Goal: Information Seeking & Learning: Learn about a topic

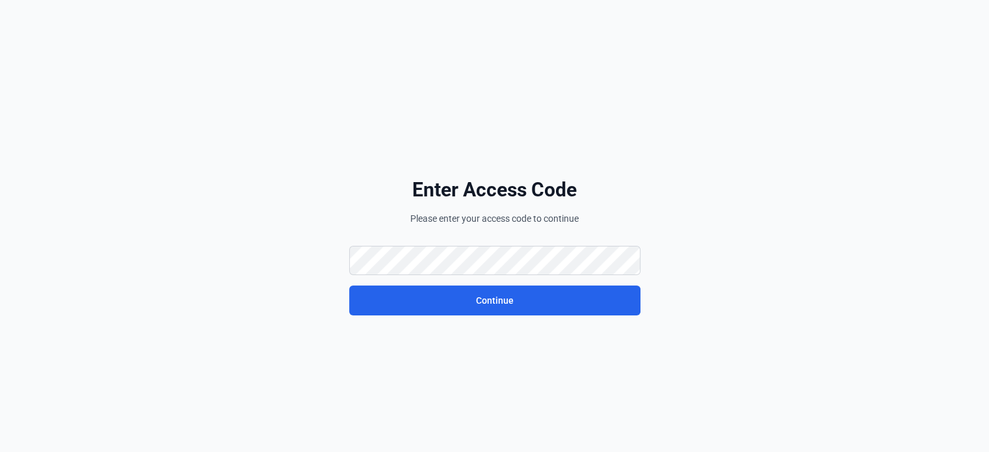
click at [916, 199] on div "Enter Access Code Please enter your access code to continue Continue" at bounding box center [494, 247] width 989 height 494
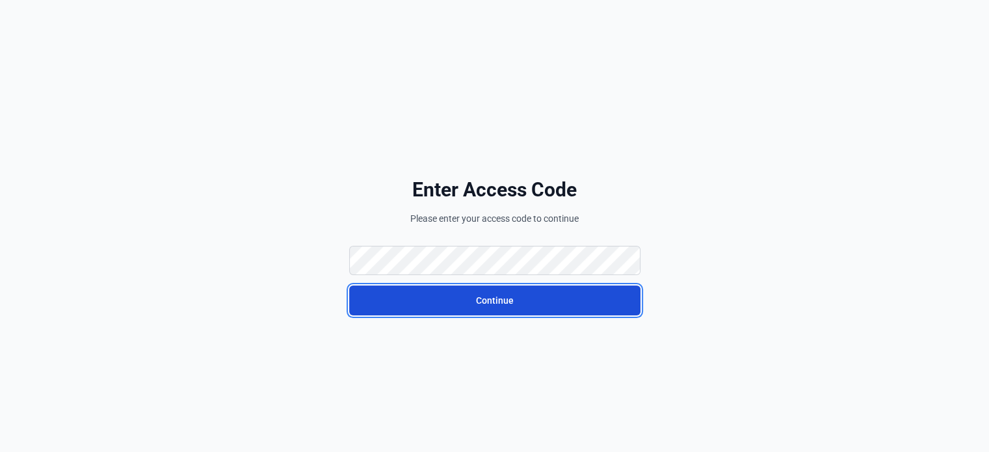
click at [510, 309] on button "Continue" at bounding box center [494, 301] width 291 height 30
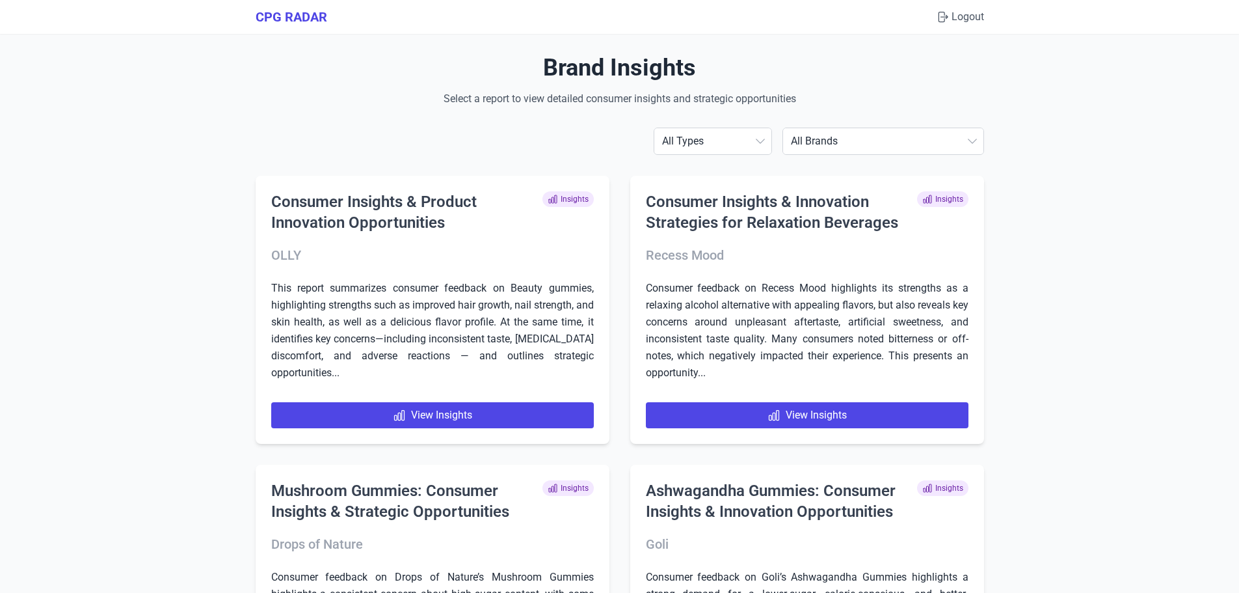
click at [946, 146] on select "All Brands [PERSON_NAME] AG1 ÂgeBlu Align Probiotic BEGA Bioma [US_STATE] Gold …" at bounding box center [883, 141] width 200 height 26
select select "ihealth"
click at [821, 128] on select "All Brands [PERSON_NAME] AG1 ÂgeBlu Align Probiotic BEGA Bioma [US_STATE] Gold …" at bounding box center [883, 141] width 200 height 26
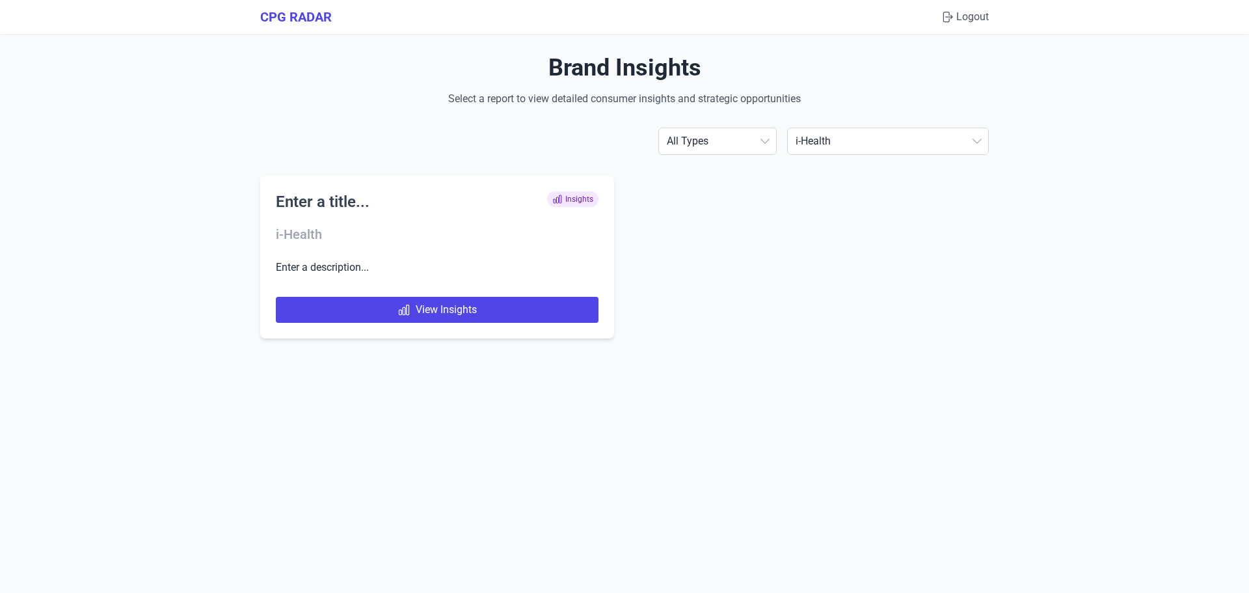
click at [911, 145] on select "All Brands [PERSON_NAME] AG1 ÂgeBlu Align Probiotic BEGA Bioma [US_STATE] Gold …" at bounding box center [888, 141] width 200 height 26
click at [821, 128] on select "All Brands [PERSON_NAME] AG1 ÂgeBlu Align Probiotic BEGA Bioma [US_STATE] Gold …" at bounding box center [888, 141] width 200 height 26
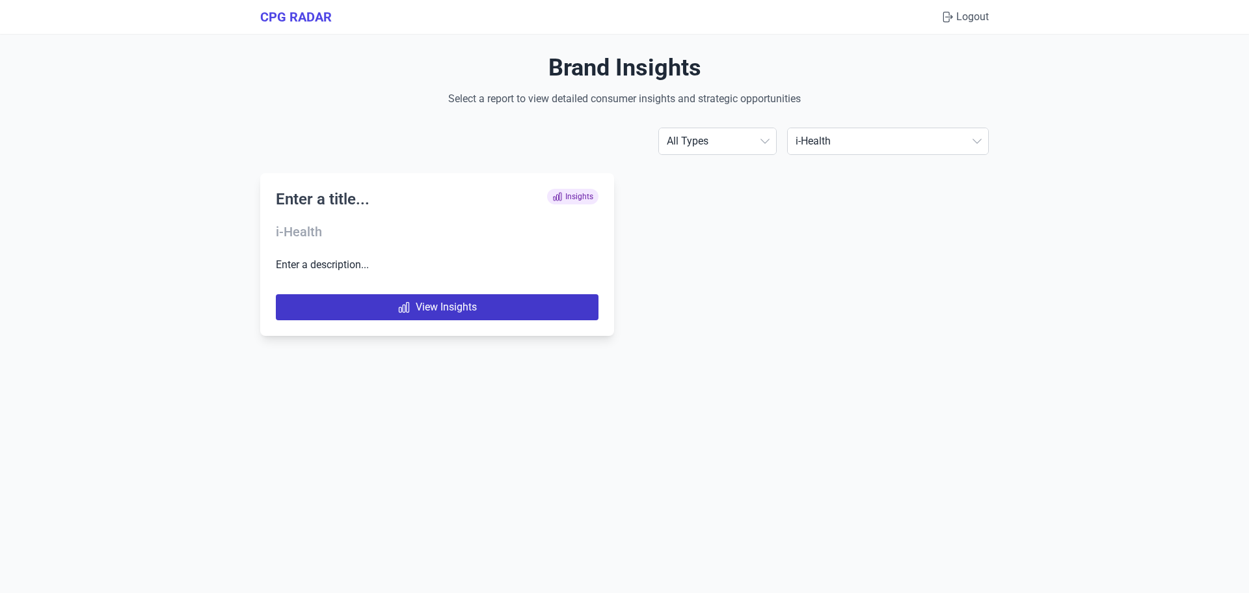
click at [486, 311] on link "View Insights" at bounding box center [437, 307] width 323 height 26
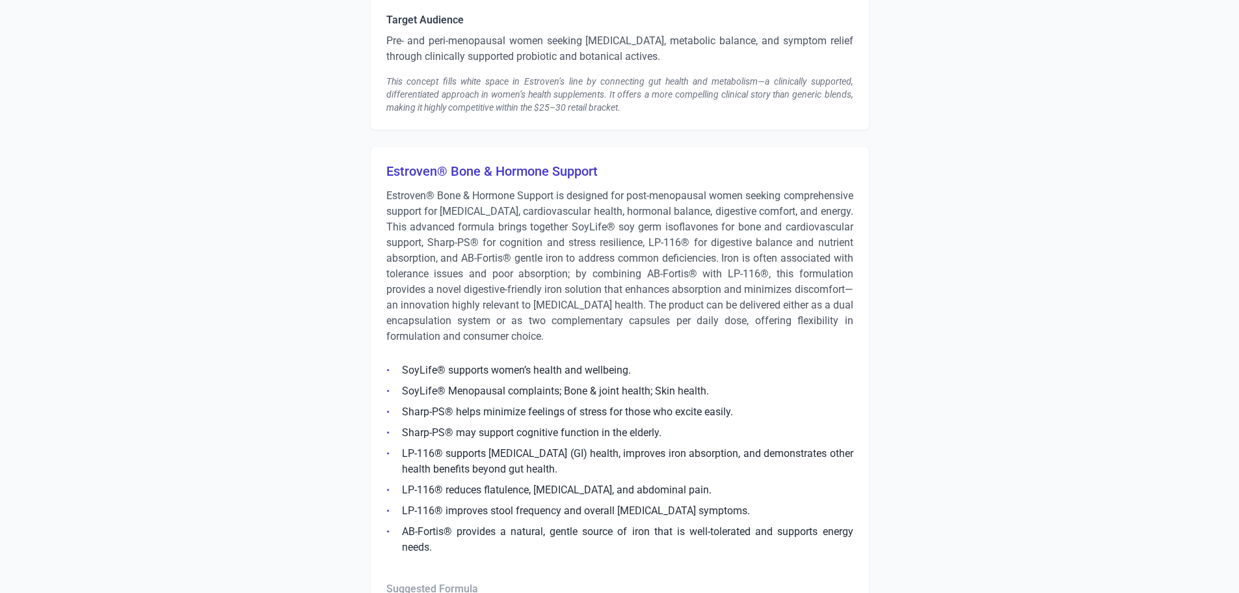
scroll to position [5789, 0]
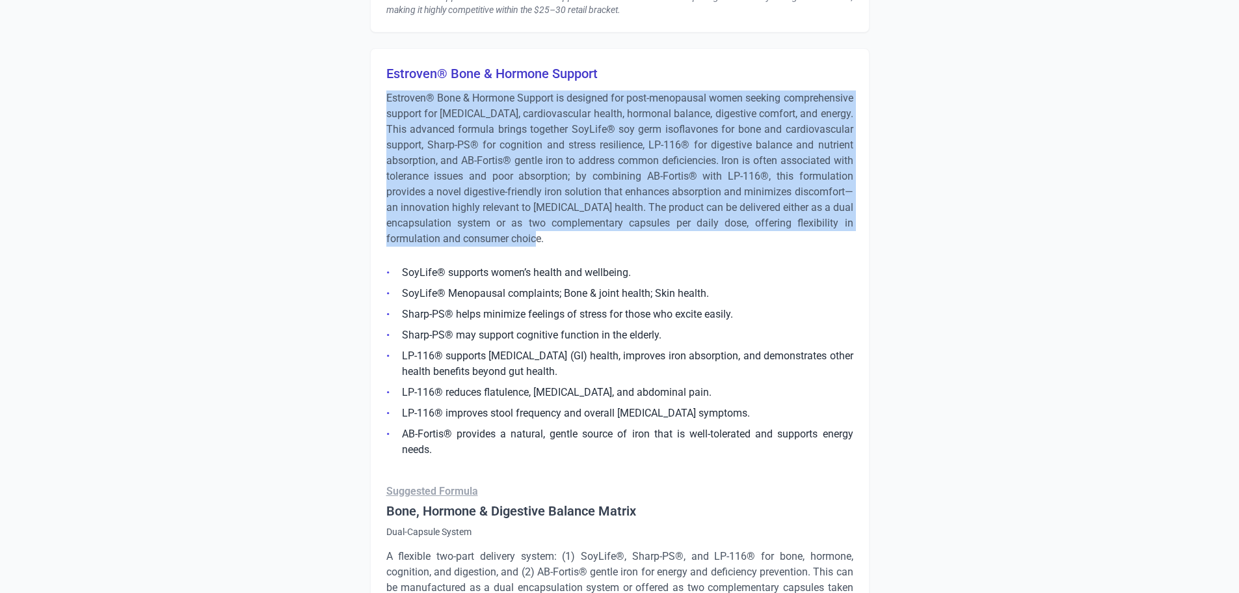
drag, startPoint x: 388, startPoint y: 114, endPoint x: 686, endPoint y: 254, distance: 328.8
click at [686, 247] on p "Estroven® Bone & Hormone Support is designed for post-menopausal women seeking …" at bounding box center [619, 168] width 467 height 156
copy p "Estroven® Bone & Hormone Support is designed for post-menopausal women seeking …"
click at [423, 163] on p "Estroven® Bone & Hormone Support is designed for post-menopausal women seeking …" at bounding box center [619, 168] width 467 height 156
drag, startPoint x: 388, startPoint y: 113, endPoint x: 601, endPoint y: 247, distance: 251.9
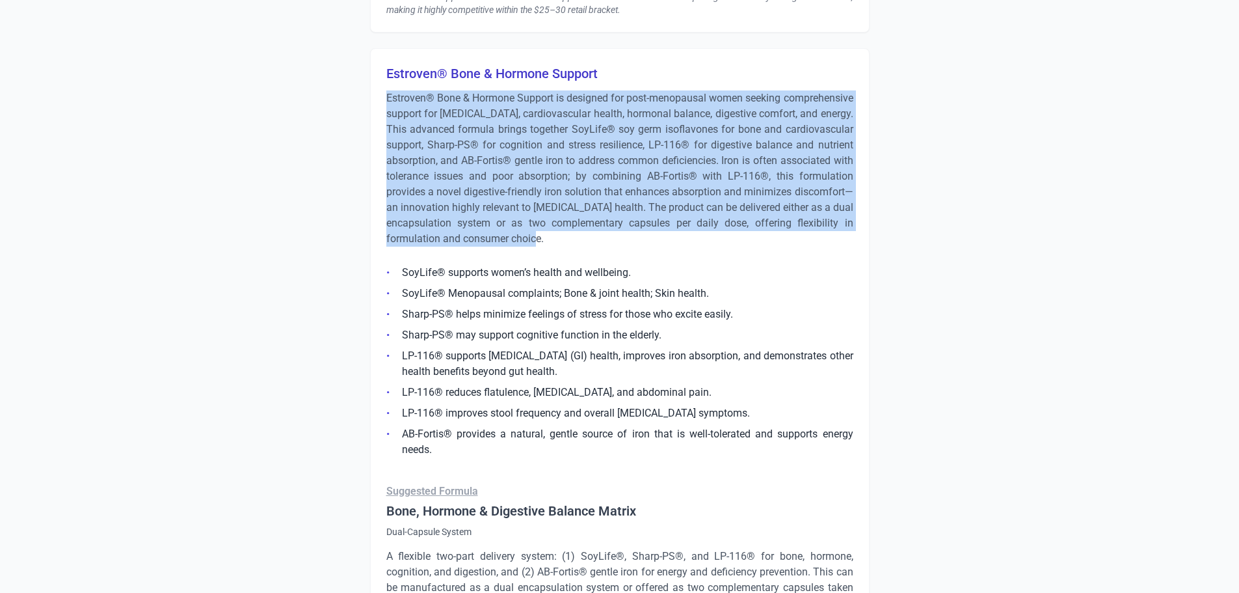
click at [601, 247] on p "Estroven® Bone & Hormone Support is designed for post-menopausal women seeking …" at bounding box center [619, 168] width 467 height 156
copy p "Estroven® Bone & Hormone Support is designed for post-menopausal women seeking …"
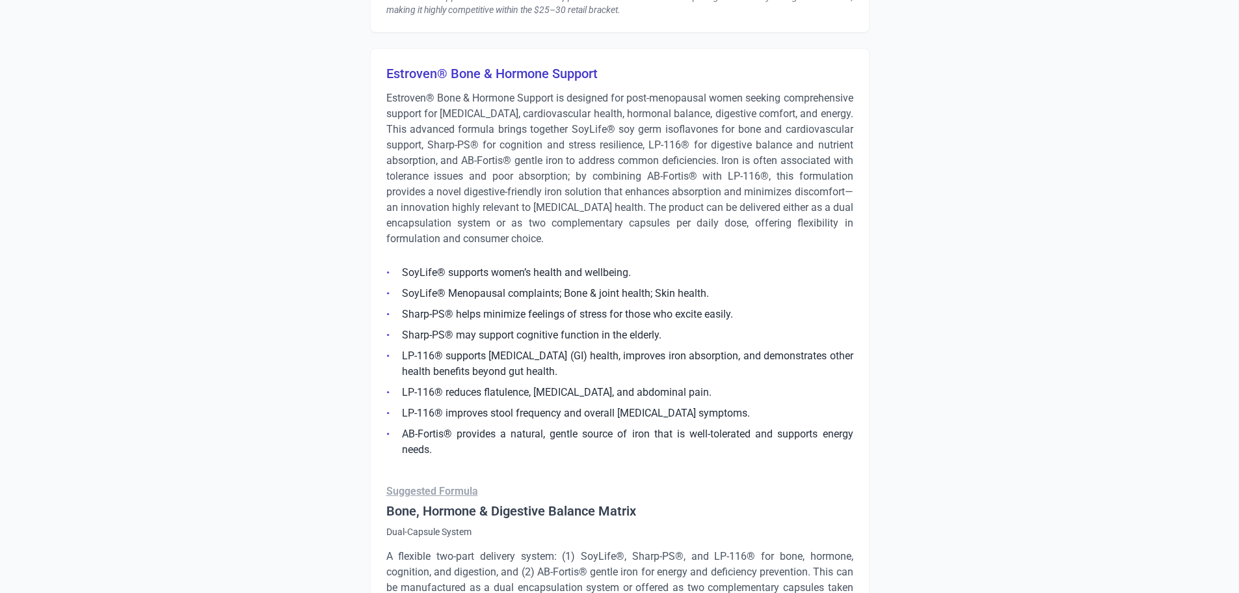
click at [419, 322] on li "Sharp-PS® helps minimize feelings of stress for those who excite easily." at bounding box center [619, 314] width 467 height 16
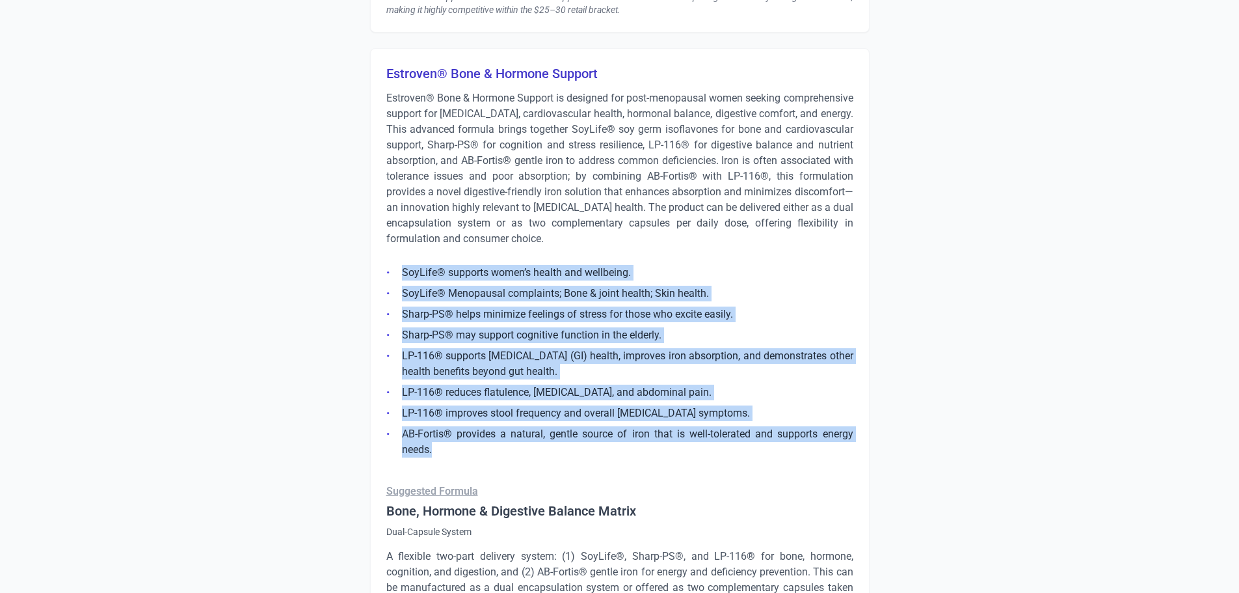
drag, startPoint x: 435, startPoint y: 466, endPoint x: 399, endPoint y: 280, distance: 189.4
click at [399, 280] on ul "SoyLife® supports women’s health and wellbeing. SoyLife® Menopausal complaints;…" at bounding box center [619, 357] width 467 height 200
copy ul "SoyLife® supports women’s health and wellbeing. SoyLife® Menopausal complaints;…"
click at [442, 421] on li "LP-116® improves stool frequency and overall [MEDICAL_DATA] symptoms." at bounding box center [619, 413] width 467 height 16
drag, startPoint x: 440, startPoint y: 464, endPoint x: 382, endPoint y: 289, distance: 184.9
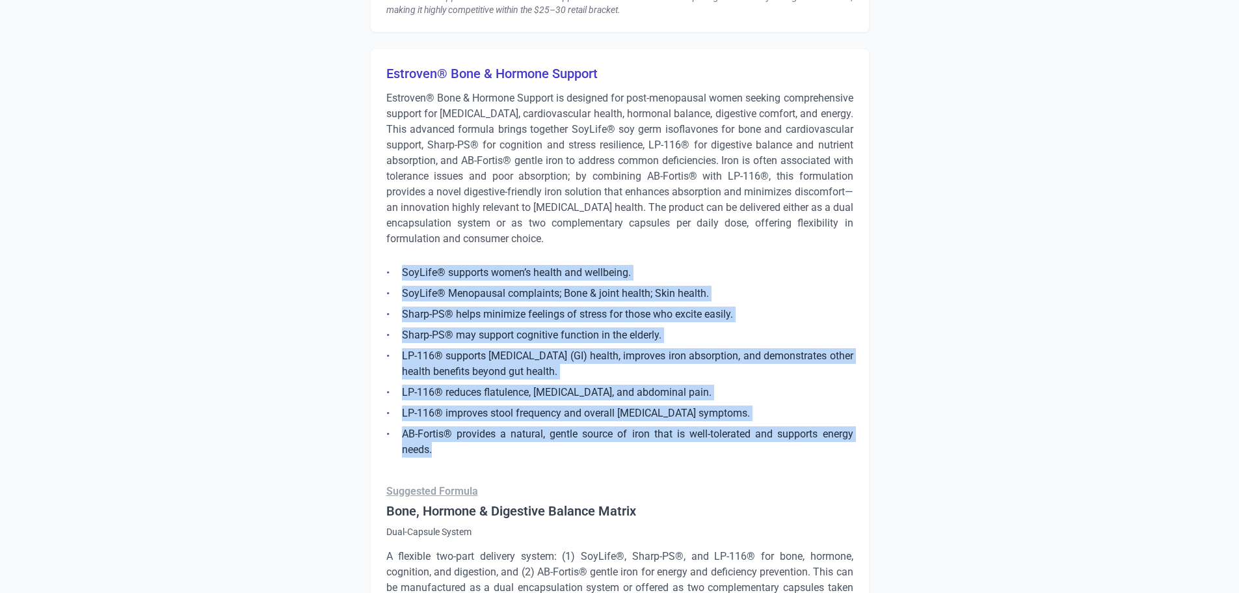
copy ul "SoyLife® supports women’s health and wellbeing. SoyLife® Menopausal complaints;…"
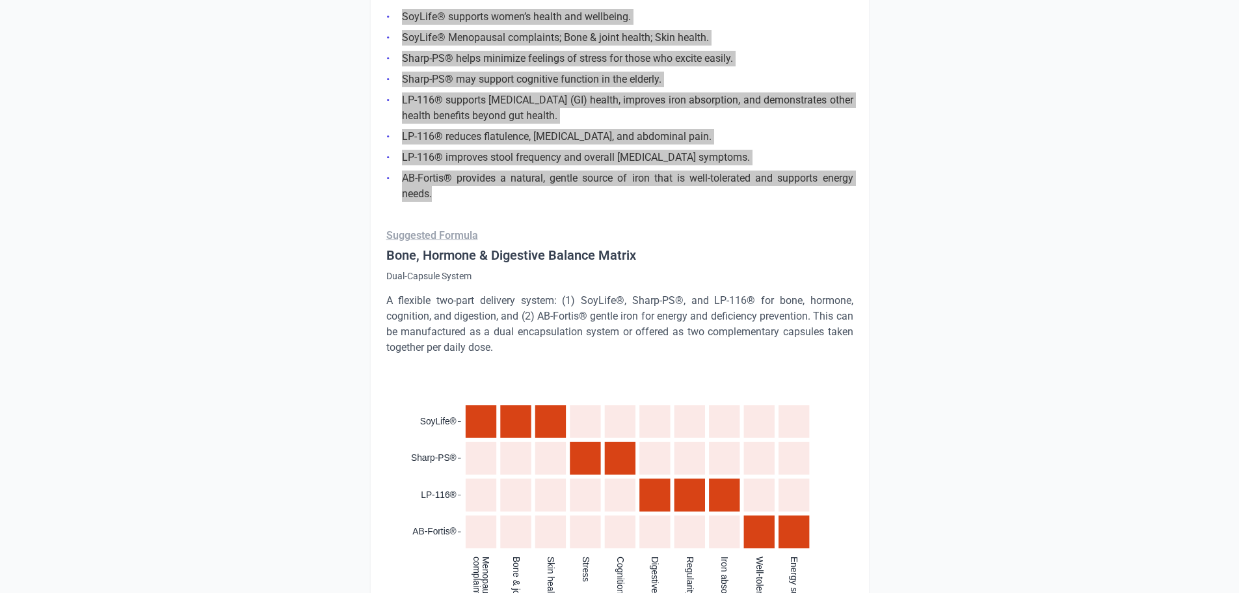
scroll to position [6049, 0]
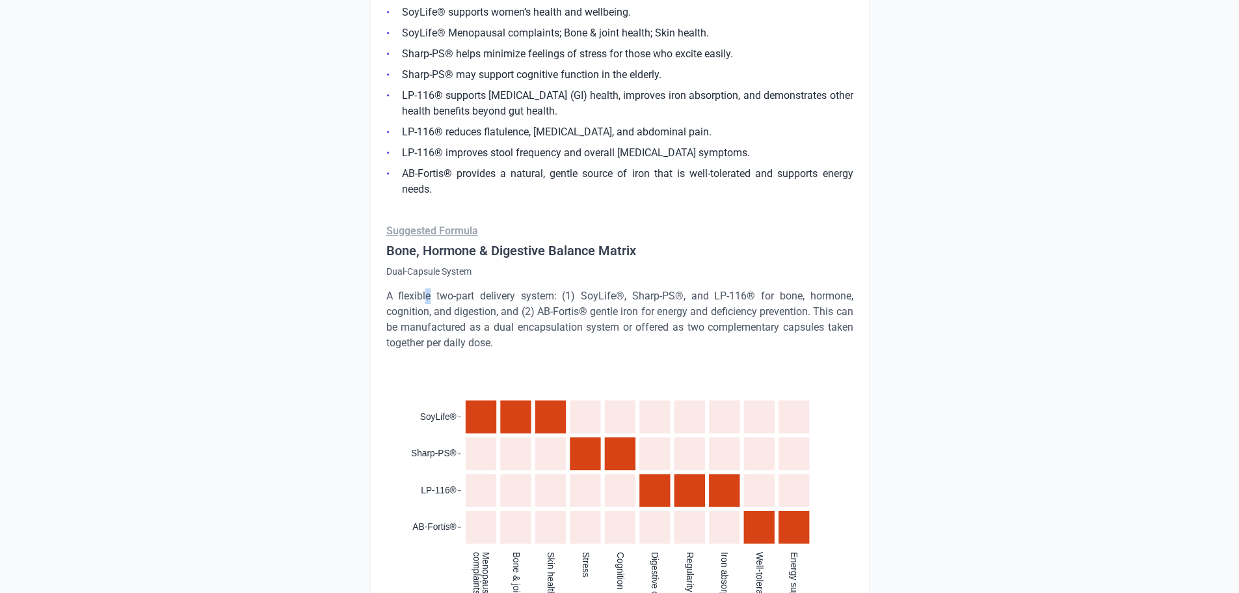
click at [429, 318] on p "A flexible two-part delivery system: (1) SoyLife®, Sharp-PS®, and LP-116® for b…" at bounding box center [619, 319] width 467 height 62
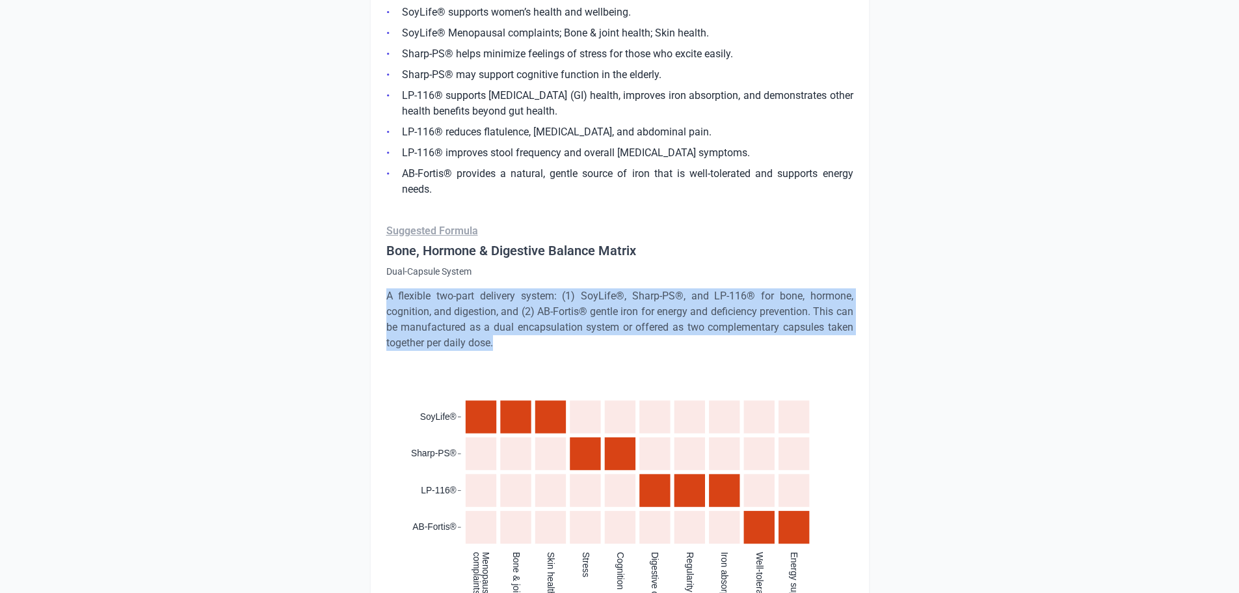
drag, startPoint x: 383, startPoint y: 312, endPoint x: 530, endPoint y: 355, distance: 153.1
click at [530, 355] on div "Estroven® Bone & Hormone Support Estroven® Bone & Hormone Support is designed f…" at bounding box center [620, 360] width 500 height 1145
copy p "A flexible two-part delivery system: (1) SoyLife®, Sharp-PS®, and LP-116® for b…"
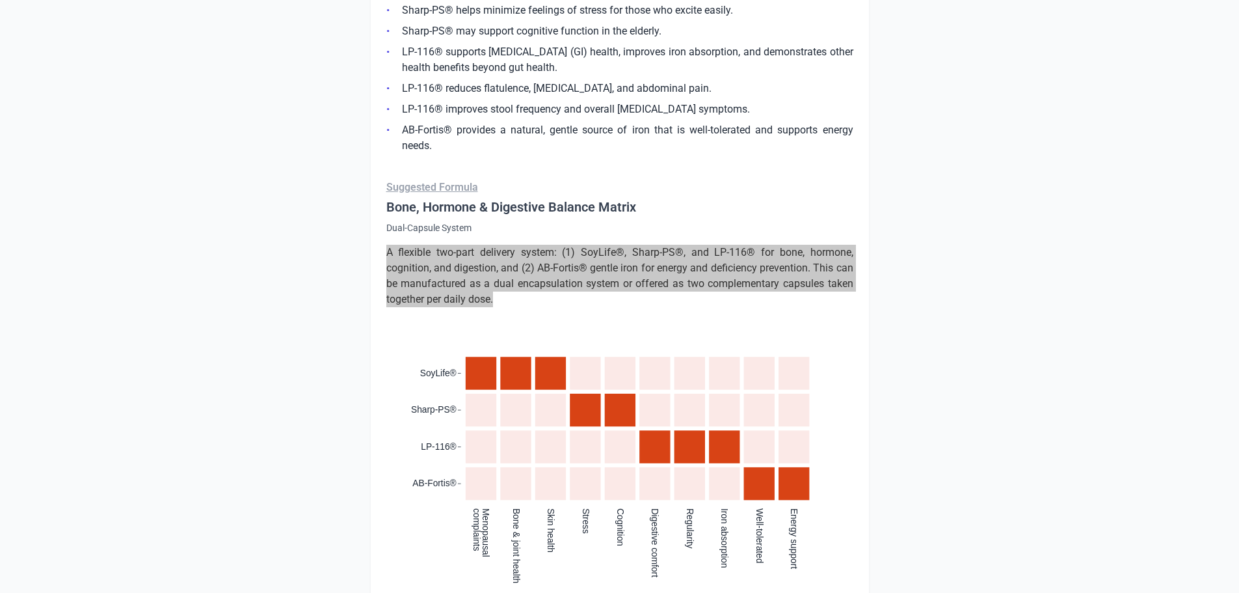
scroll to position [6245, 0]
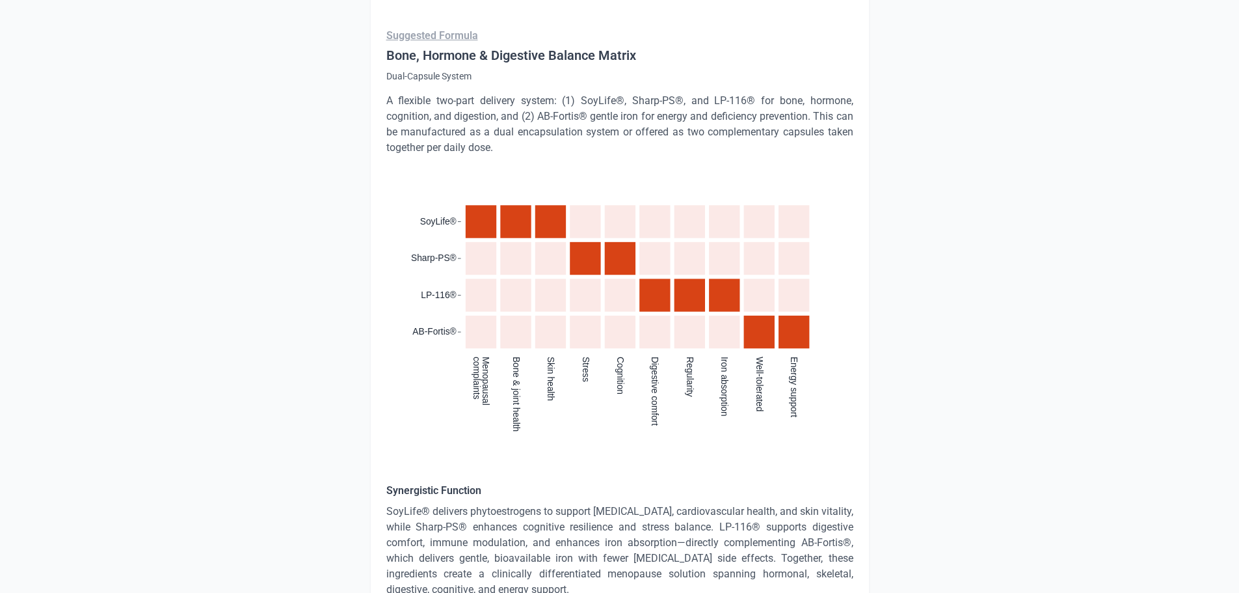
click at [645, 176] on div "Suggested Formula Bone, Hormone & Digestive Balance Matrix Dual-Capsule System …" at bounding box center [619, 374] width 467 height 693
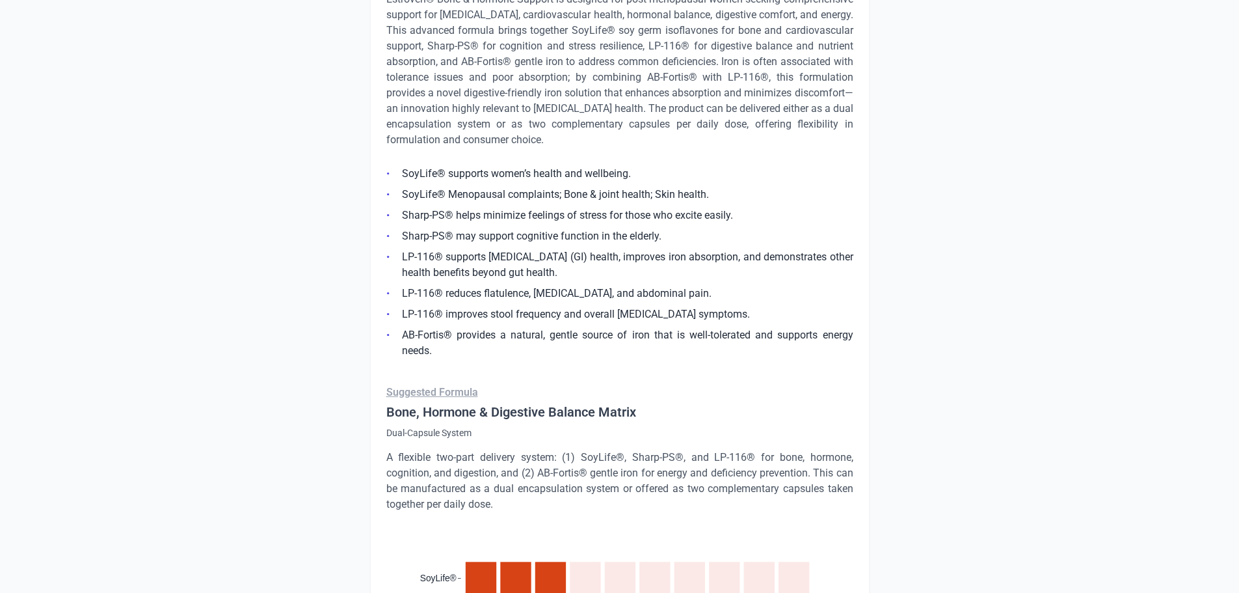
scroll to position [5789, 0]
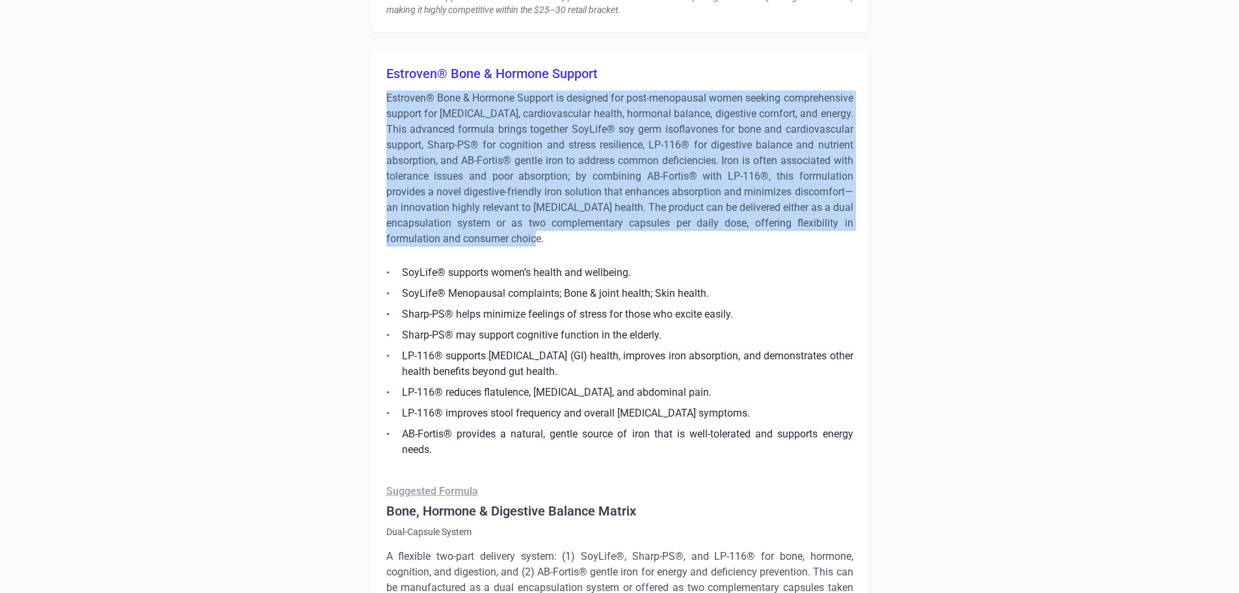
drag, startPoint x: 383, startPoint y: 111, endPoint x: 607, endPoint y: 249, distance: 262.8
copy p "Estroven® Bone & Hormone Support is designed for post-menopausal women seeking …"
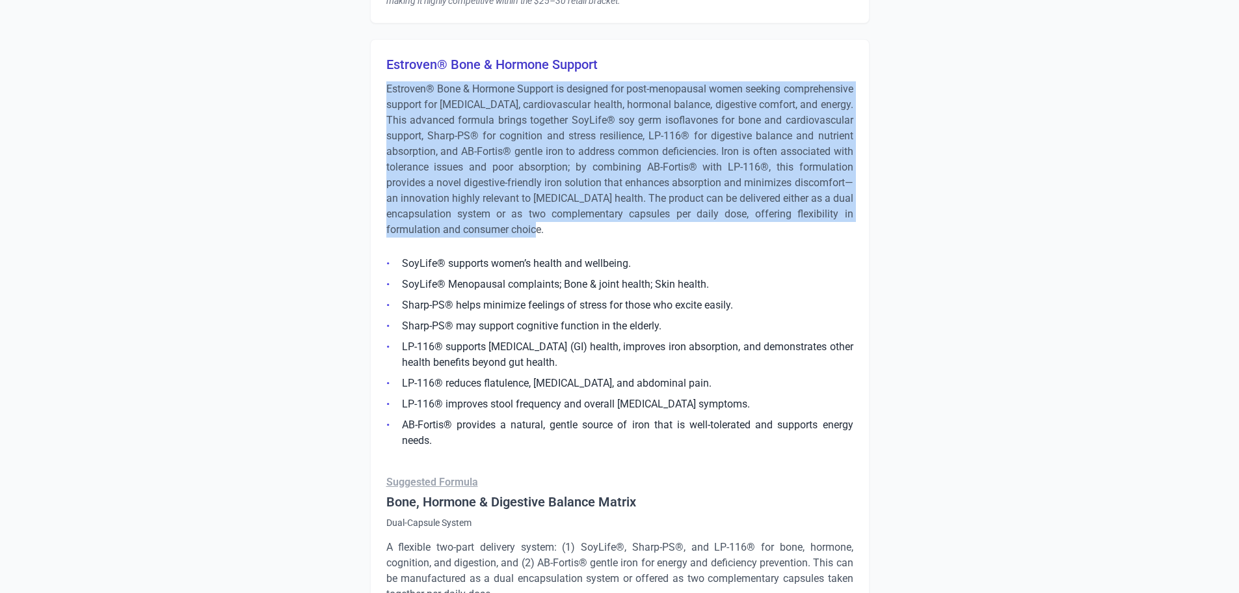
scroll to position [5807, 0]
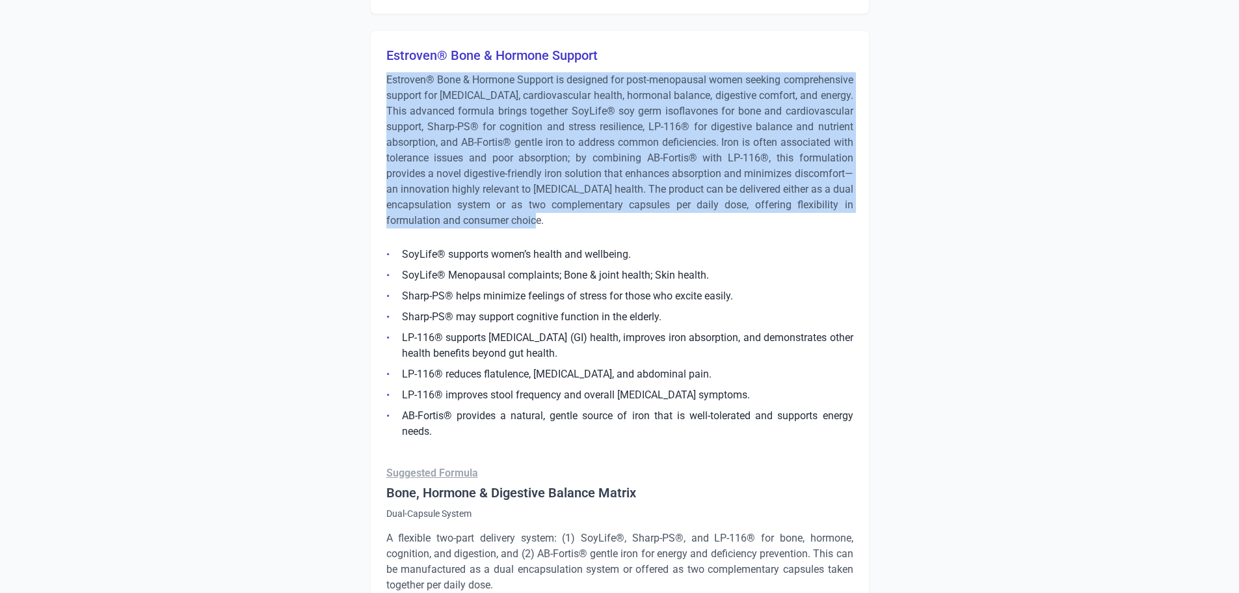
click at [656, 228] on p "Estroven® Bone & Hormone Support is designed for post-menopausal women seeking …" at bounding box center [619, 150] width 467 height 156
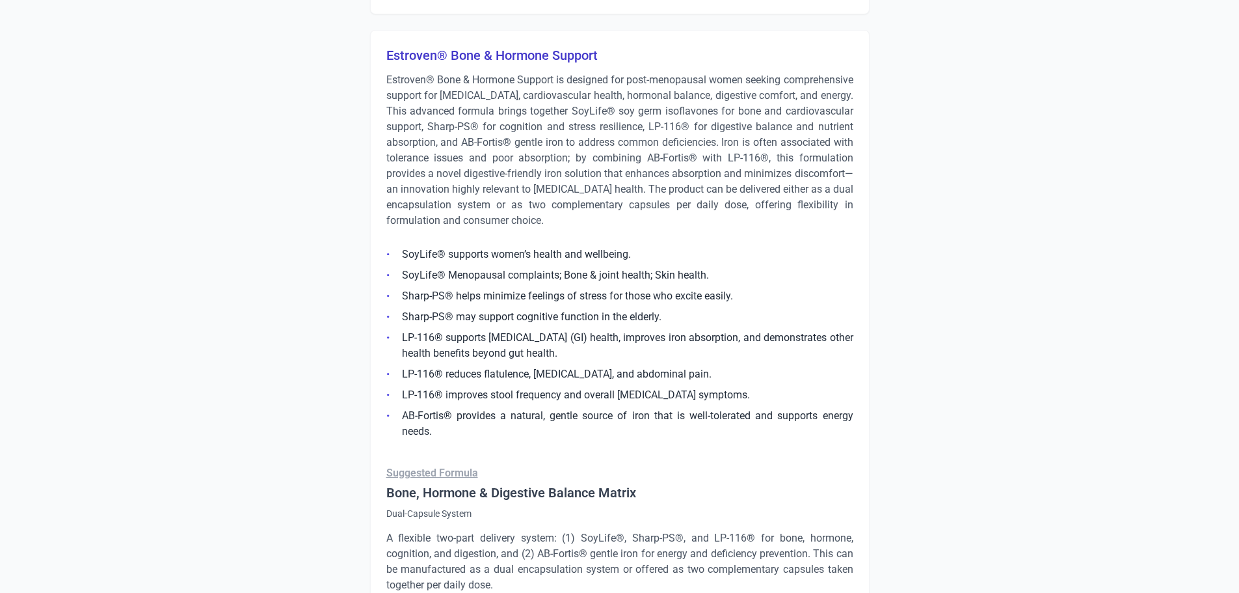
click at [656, 228] on p "Estroven® Bone & Hormone Support is designed for post-menopausal women seeking …" at bounding box center [619, 150] width 467 height 156
